Goal: Task Accomplishment & Management: Complete application form

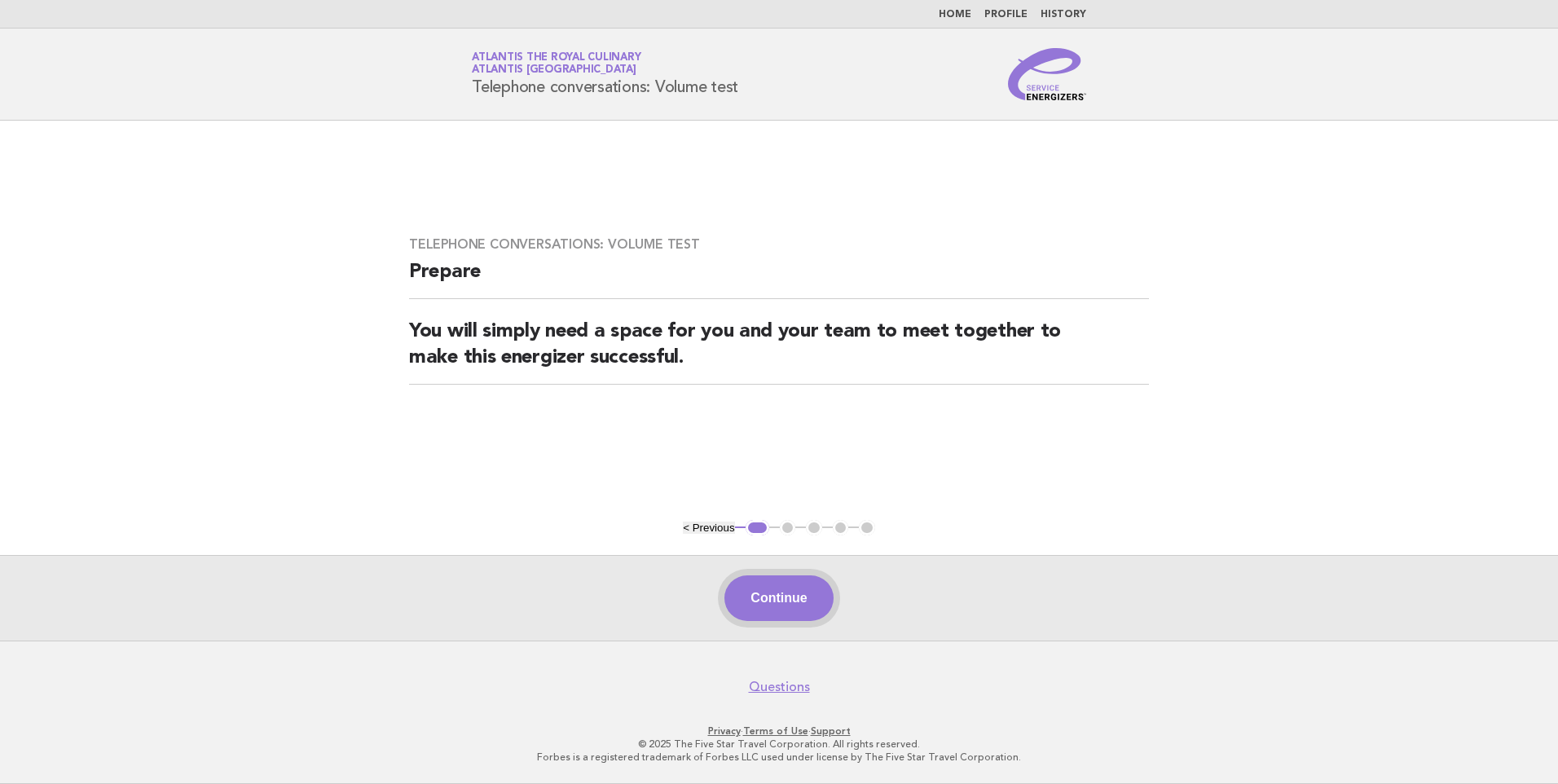
click at [763, 601] on button "Continue" at bounding box center [779, 597] width 109 height 45
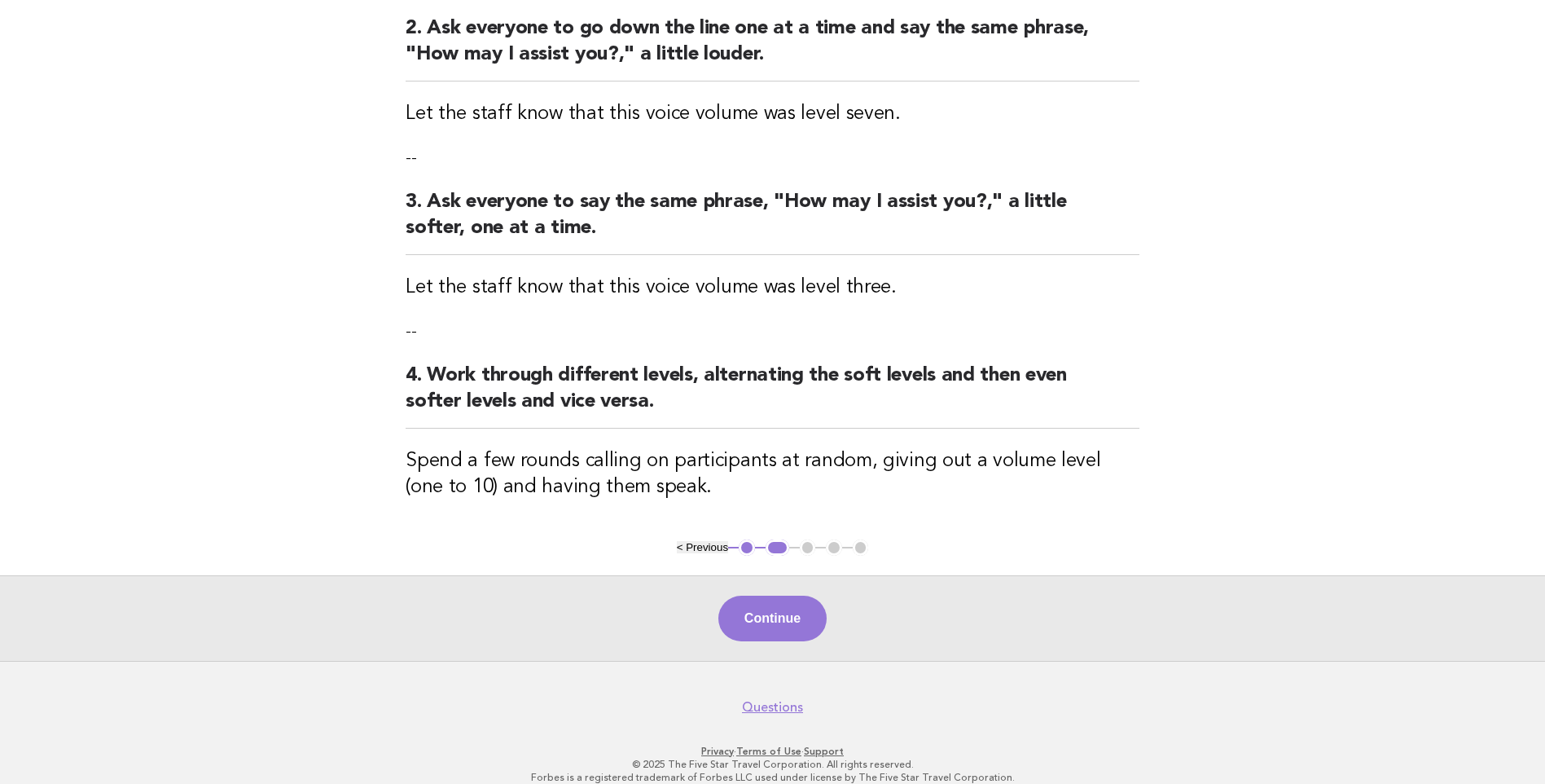
scroll to position [407, 0]
click at [747, 613] on button "Continue" at bounding box center [772, 617] width 109 height 45
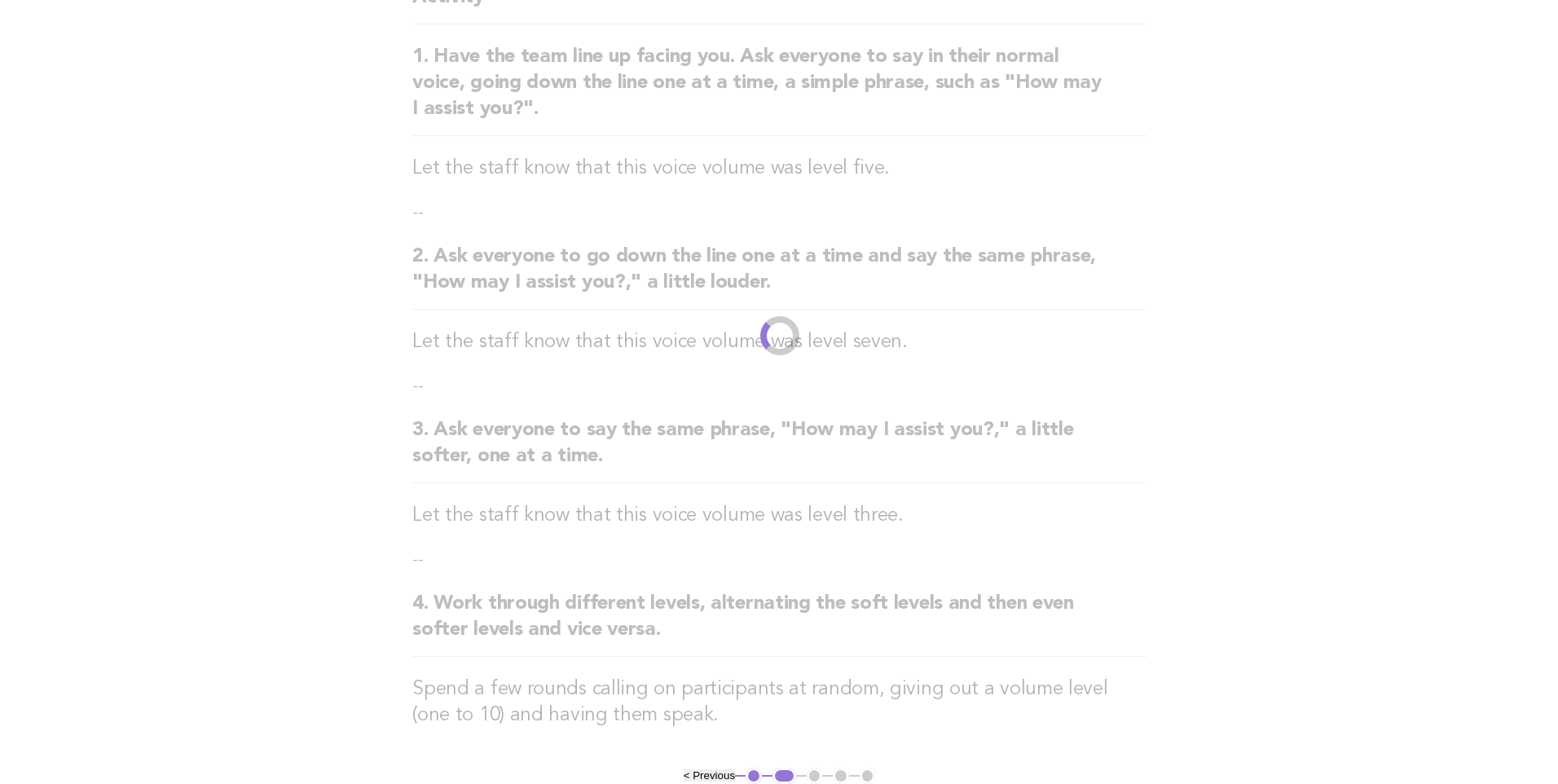
scroll to position [0, 0]
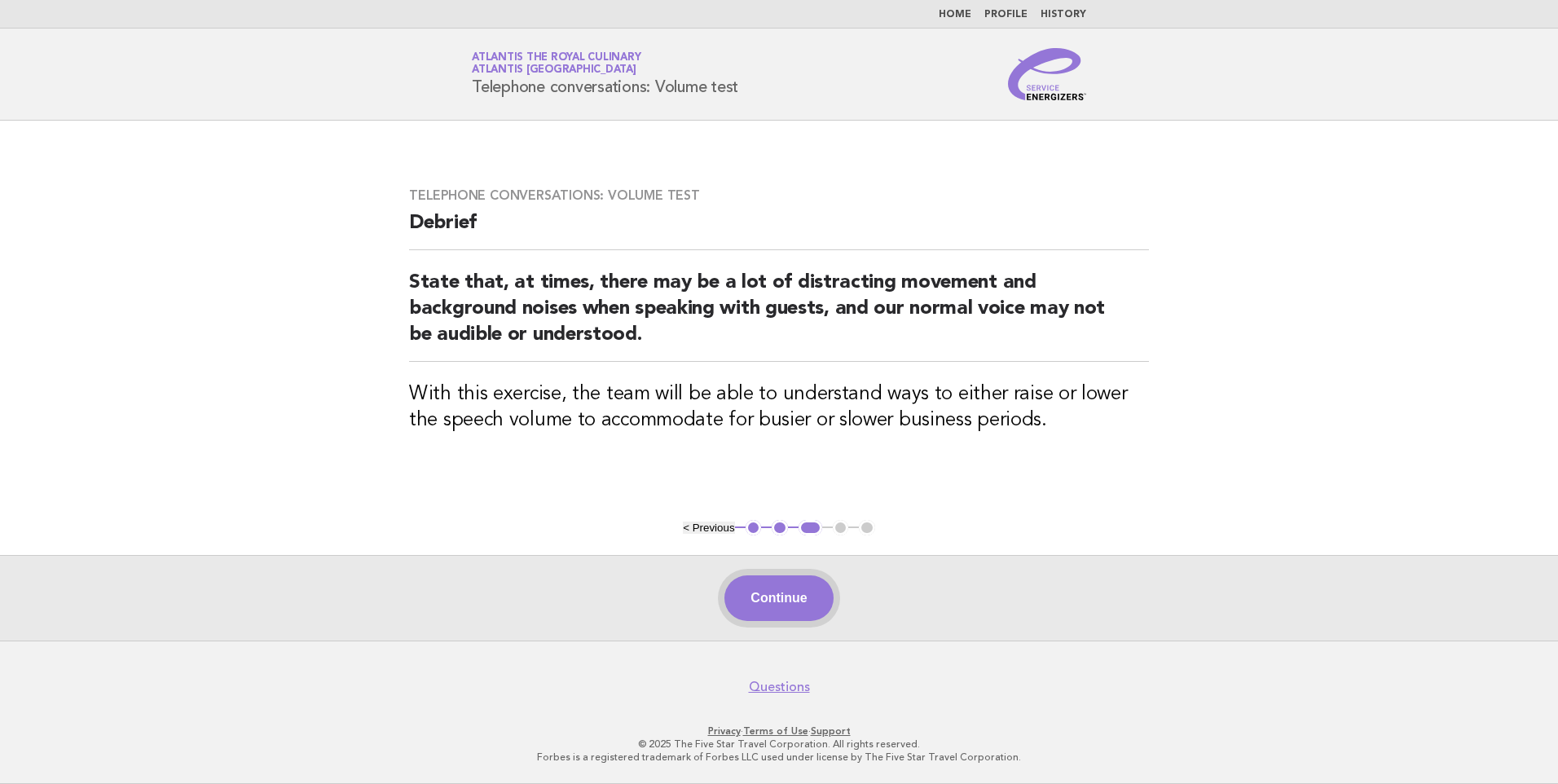
click at [781, 608] on button "Continue" at bounding box center [779, 597] width 109 height 45
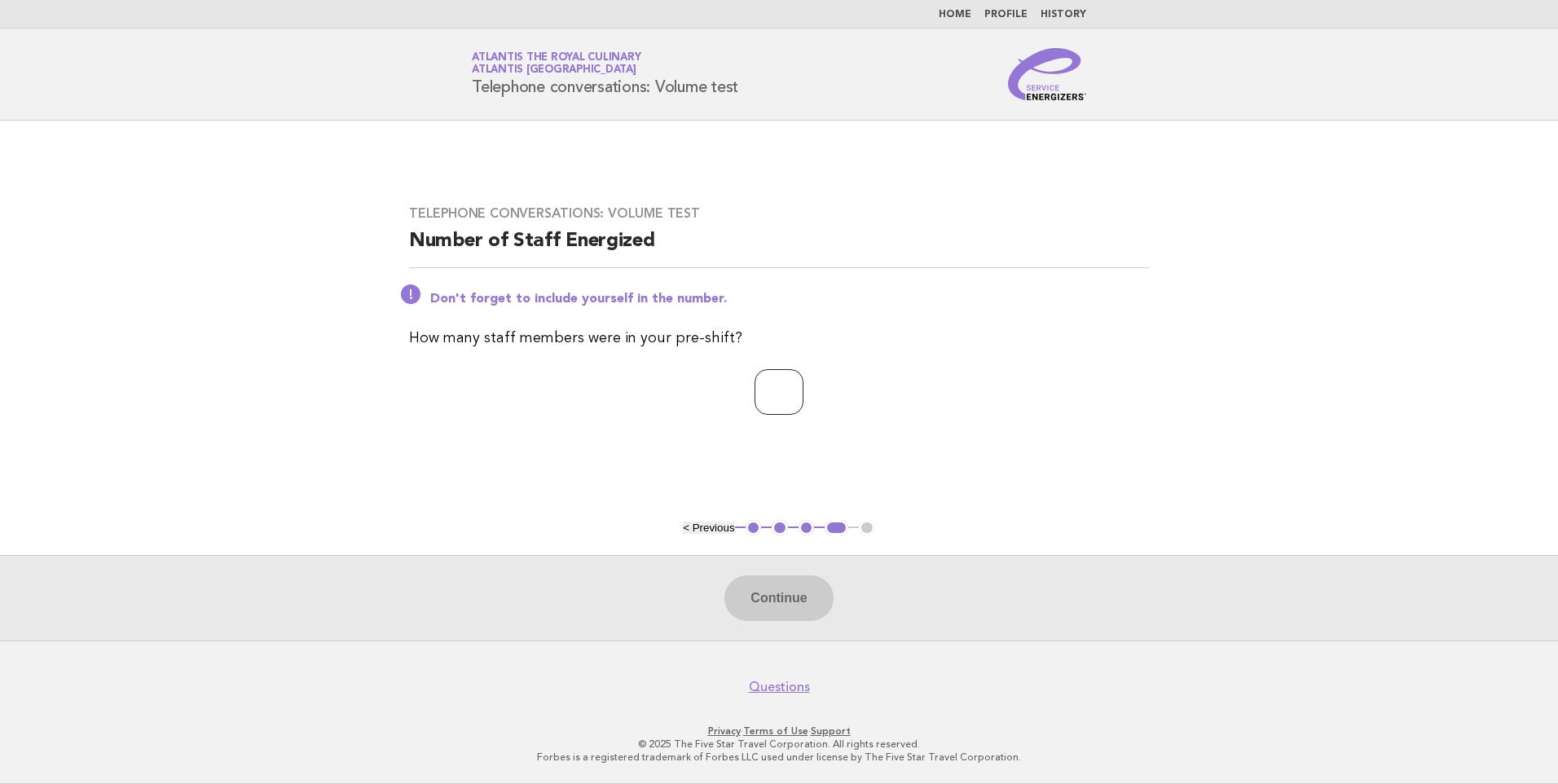
click at [770, 391] on input "number" at bounding box center [779, 392] width 49 height 45
click at [804, 390] on input "*" at bounding box center [779, 392] width 49 height 45
click at [804, 389] on input "*" at bounding box center [779, 392] width 49 height 45
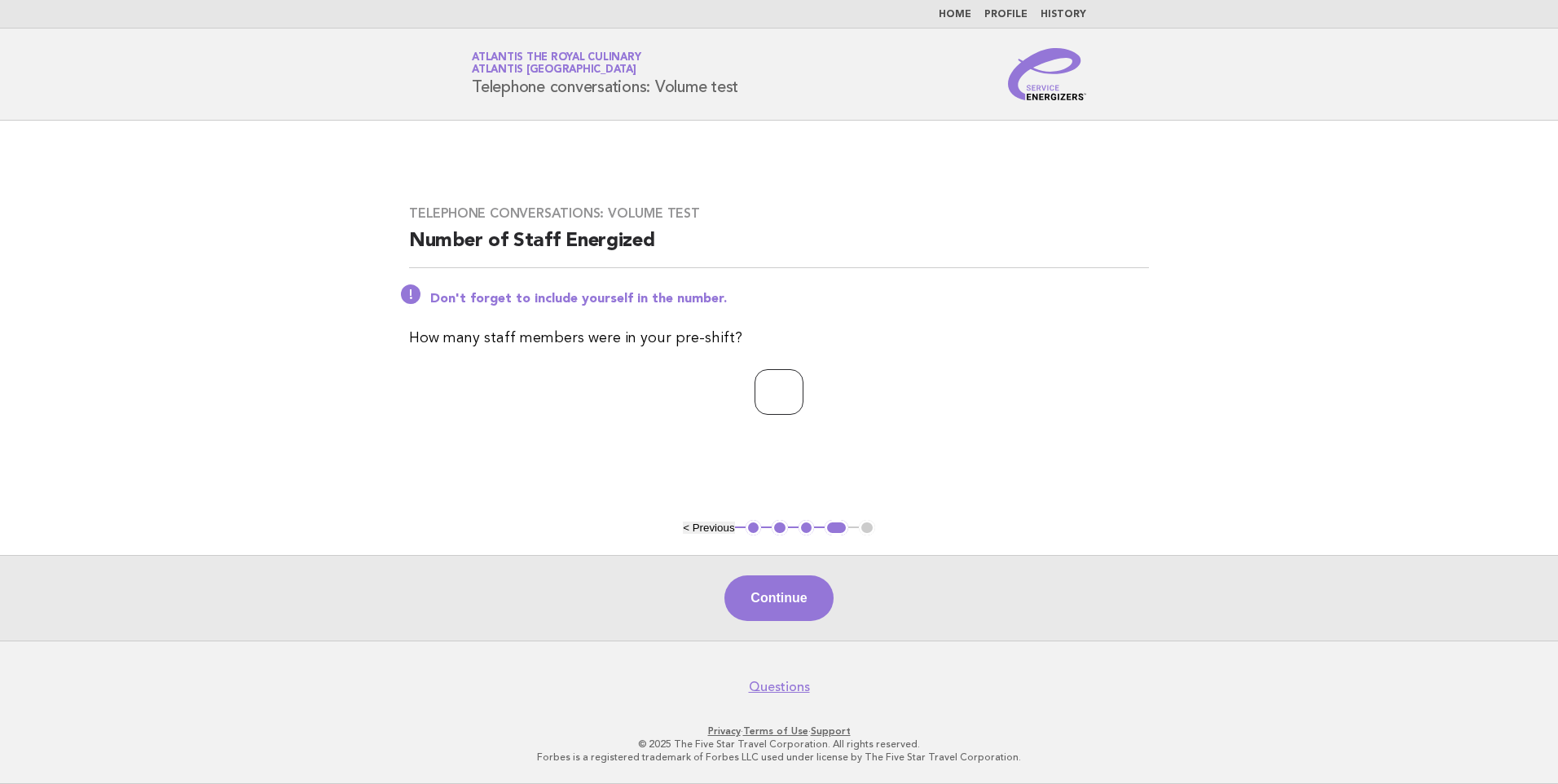
type input "*"
click at [804, 389] on input "*" at bounding box center [779, 392] width 49 height 45
click at [783, 597] on button "Continue" at bounding box center [779, 597] width 109 height 45
